Goal: Task Accomplishment & Management: Complete application form

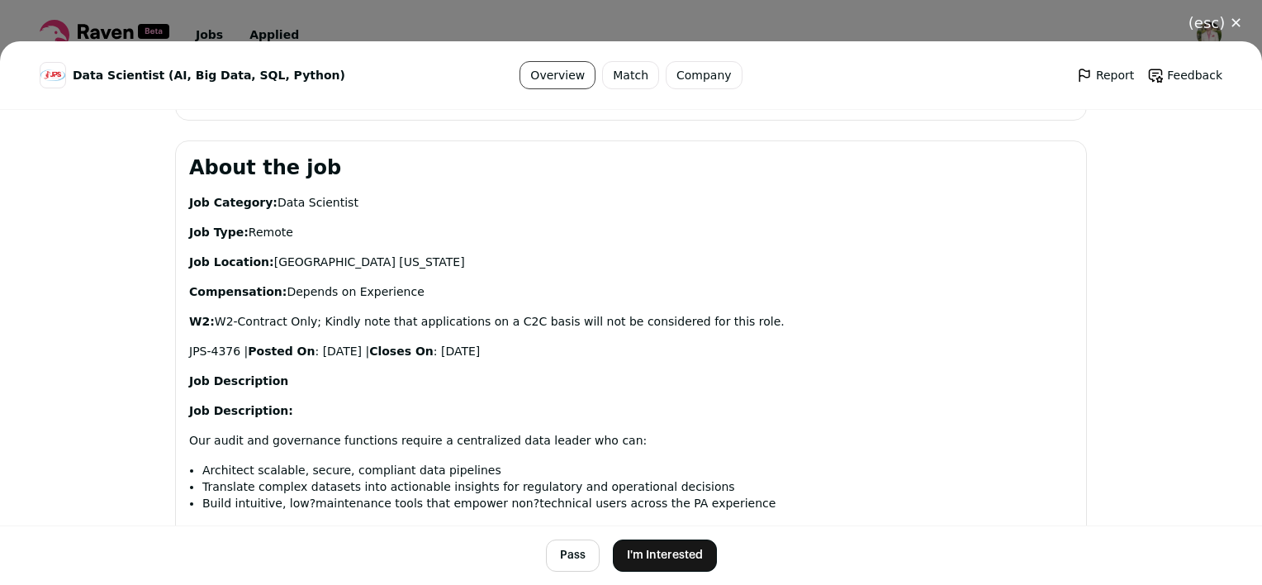
scroll to position [909, 0]
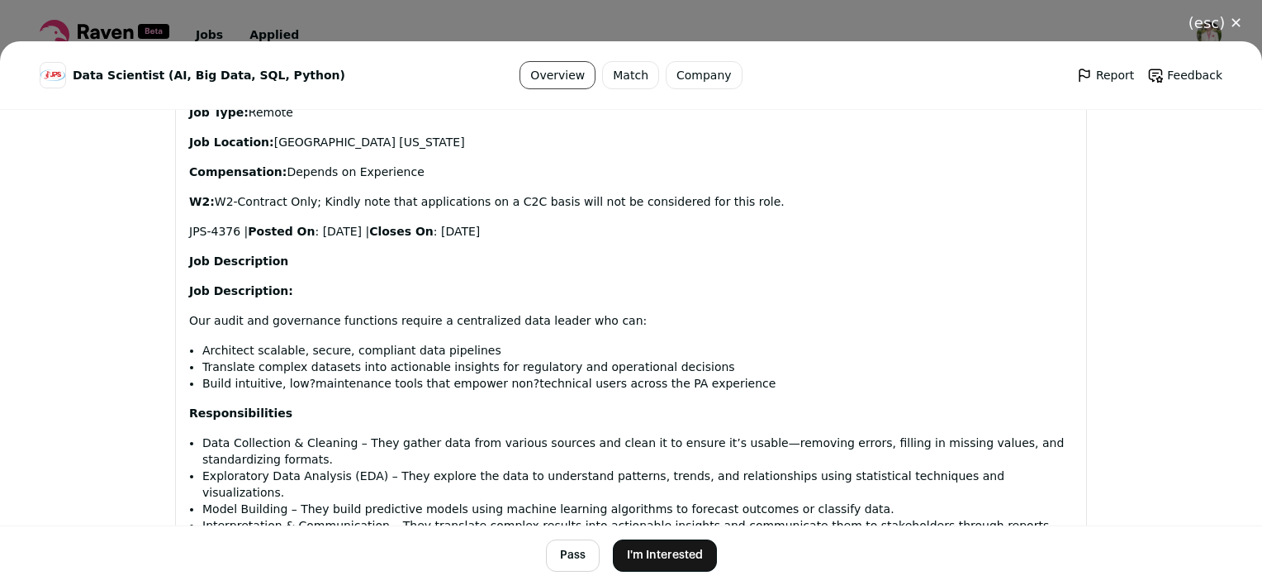
drag, startPoint x: 219, startPoint y: 173, endPoint x: 769, endPoint y: 186, distance: 550.4
click at [604, 313] on p "Our audit and governance functions require a centralized data leader who can:" at bounding box center [631, 321] width 884 height 17
drag, startPoint x: 326, startPoint y: 202, endPoint x: 297, endPoint y: 207, distance: 30.2
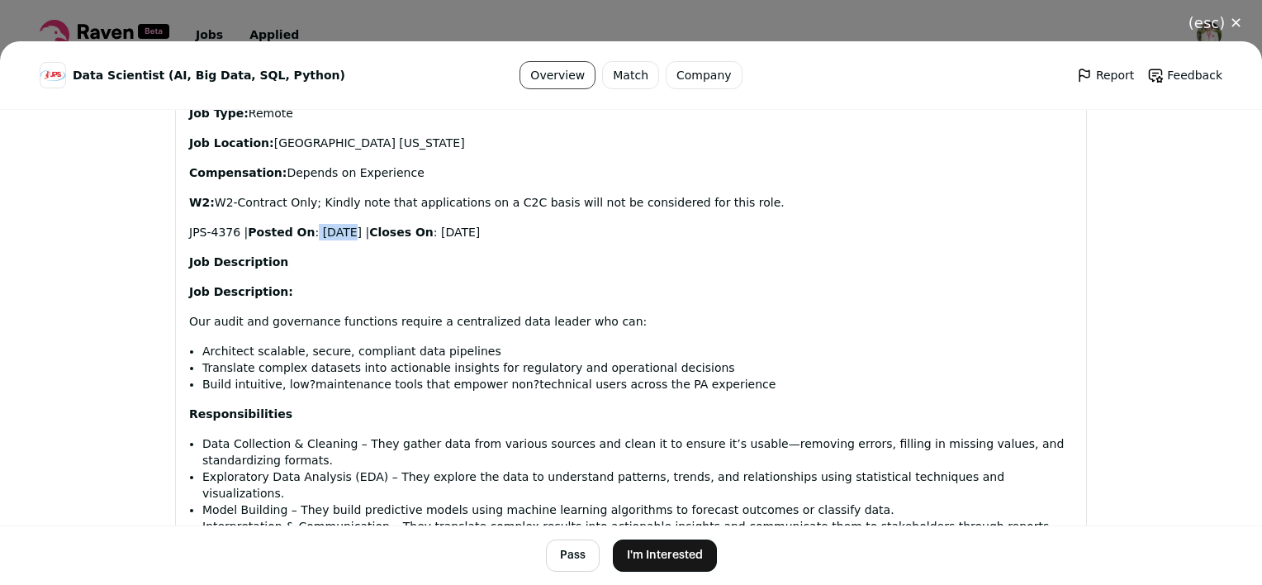
click at [297, 224] on p "JPS-4376 | Posted On : 08/28/2025 | Closes On : 09/06/2025" at bounding box center [631, 232] width 884 height 17
drag, startPoint x: 297, startPoint y: 207, endPoint x: 377, endPoint y: 302, distance: 124.9
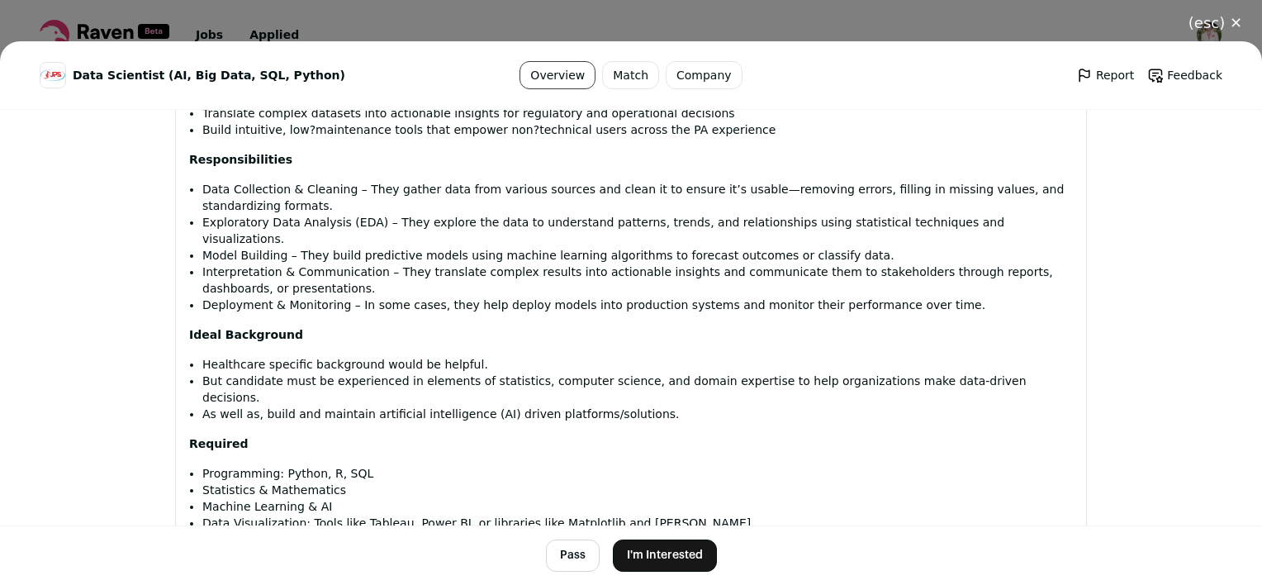
scroll to position [1249, 0]
click at [670, 548] on button "I'm Interested" at bounding box center [665, 555] width 104 height 32
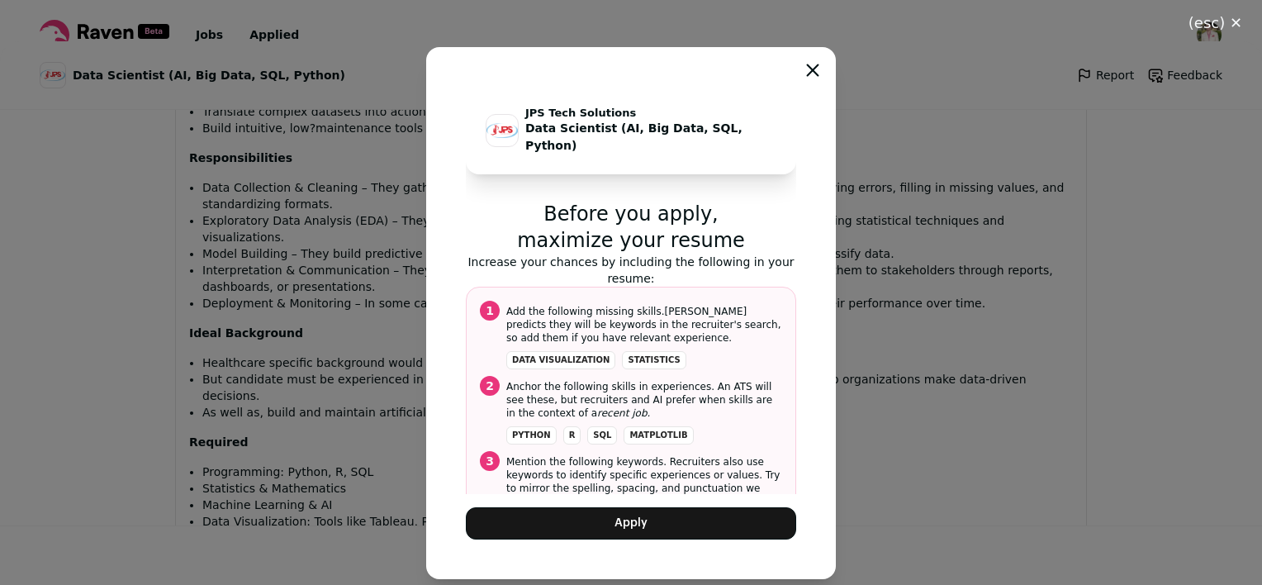
click at [596, 526] on button "Apply" at bounding box center [631, 523] width 330 height 32
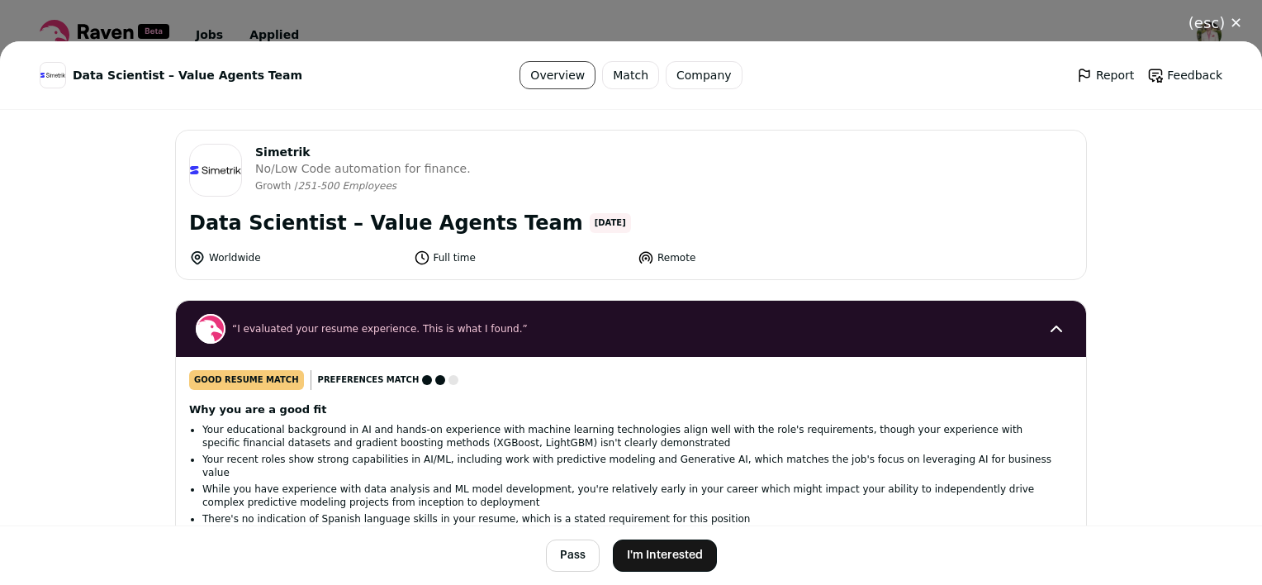
click at [663, 549] on button "I'm Interested" at bounding box center [665, 555] width 104 height 32
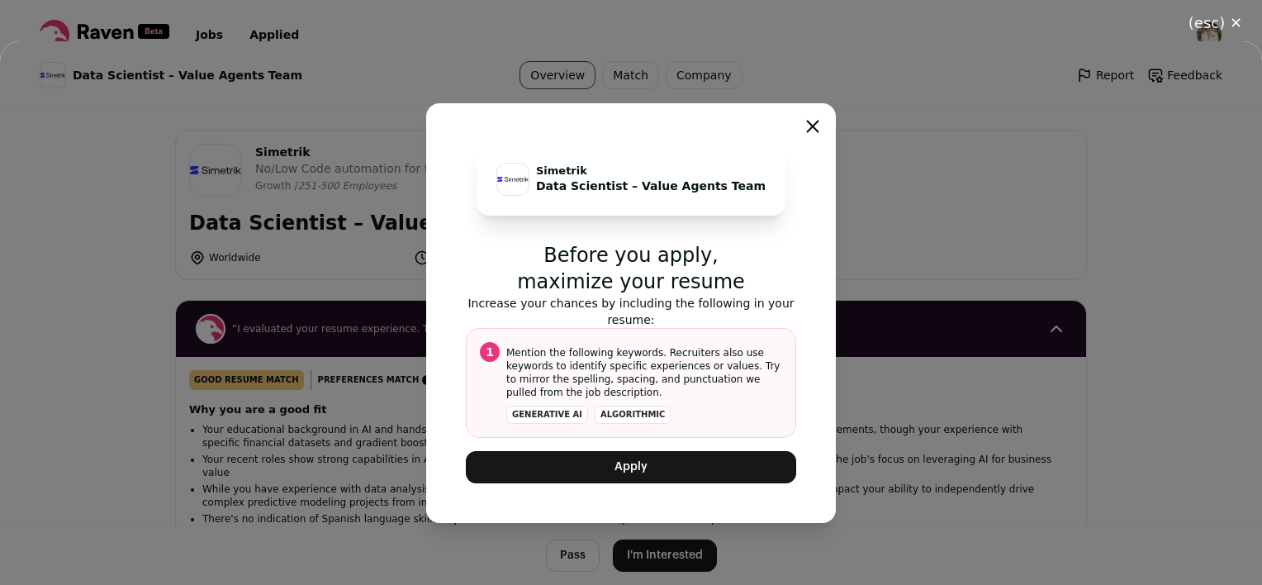
click at [576, 466] on button "Apply" at bounding box center [631, 467] width 330 height 32
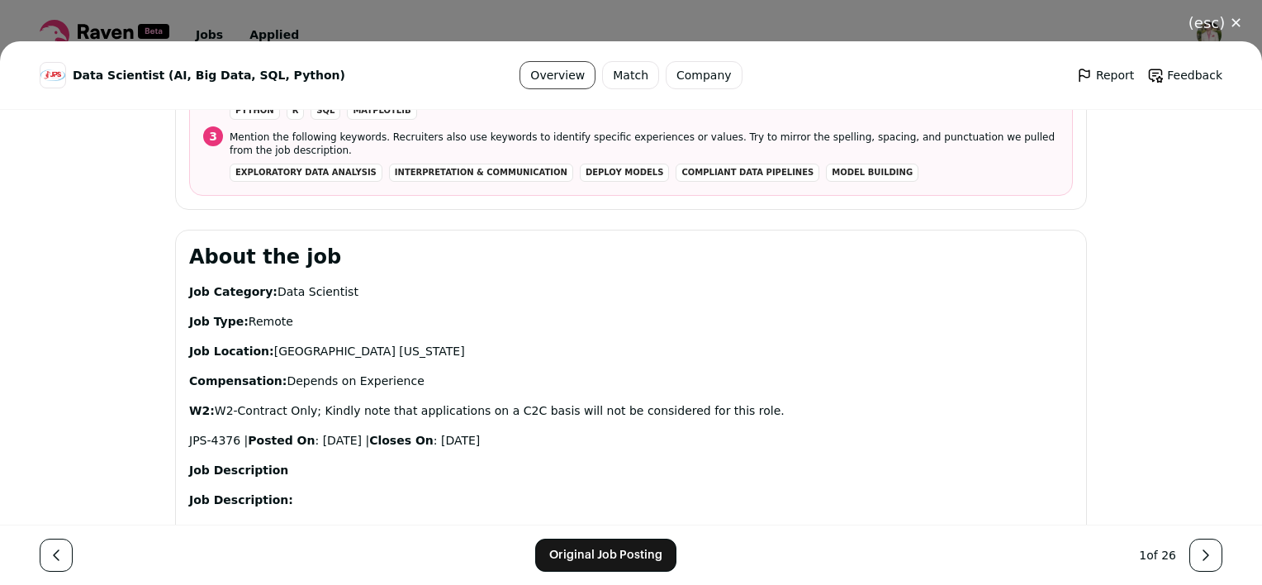
scroll to position [909, 0]
